Goal: Transaction & Acquisition: Download file/media

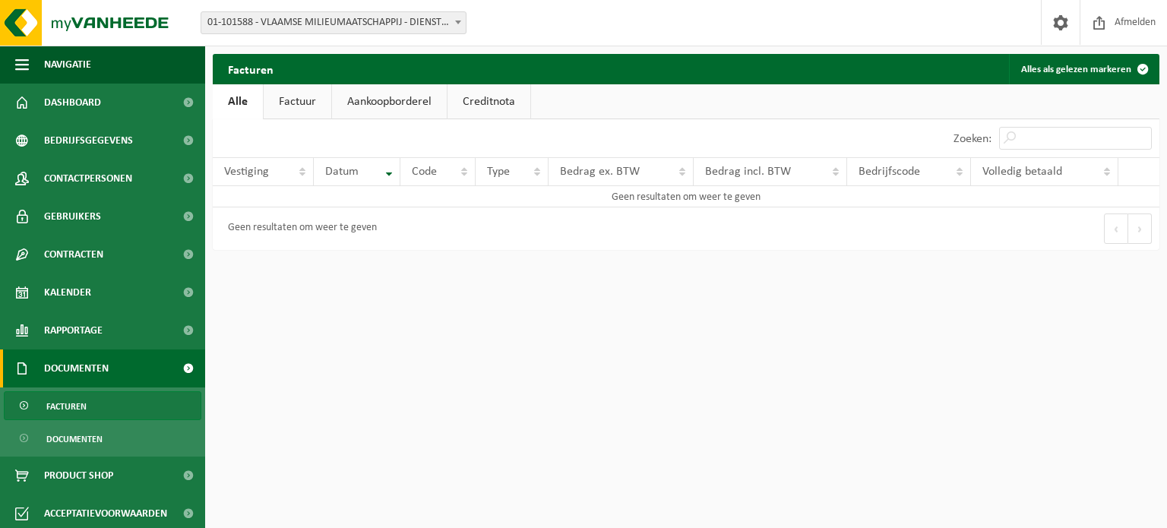
click at [81, 401] on span "Facturen" at bounding box center [66, 406] width 40 height 29
click at [91, 443] on span "Documenten" at bounding box center [74, 439] width 56 height 29
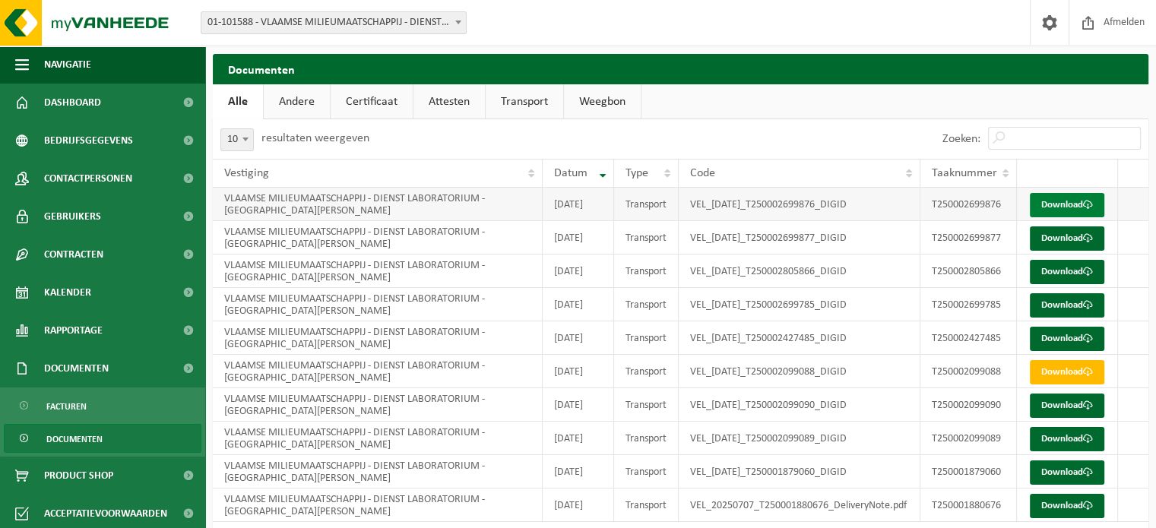
click at [1055, 202] on link "Download" at bounding box center [1067, 205] width 74 height 24
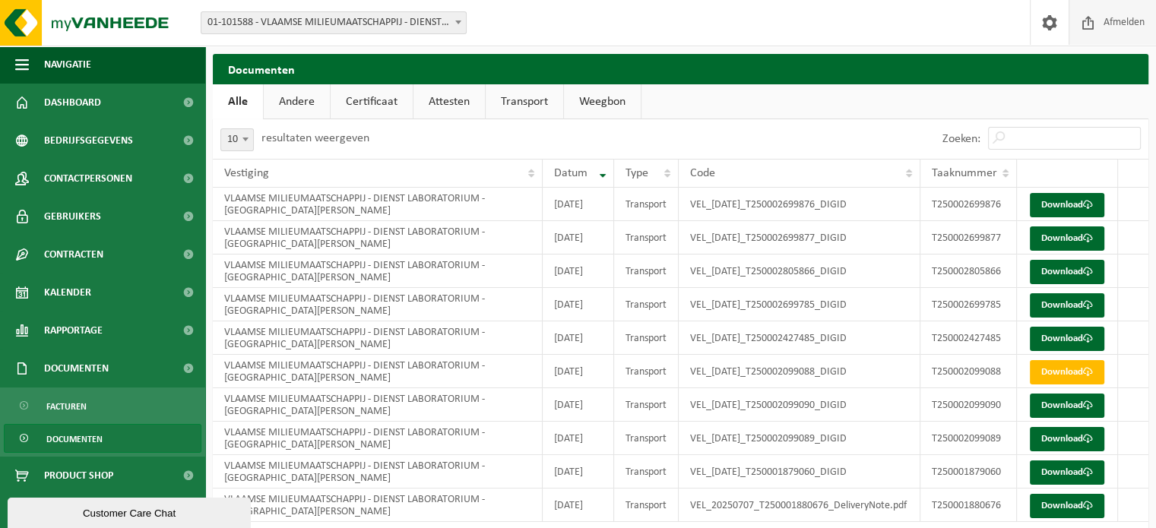
click at [1112, 22] on span "Afmelden" at bounding box center [1124, 22] width 49 height 45
